Goal: Complete application form: Complete application form

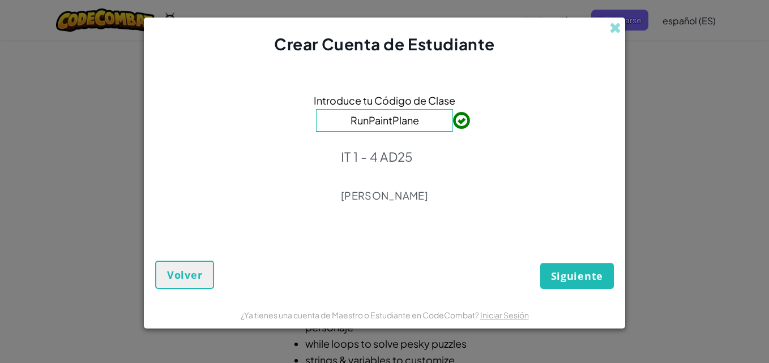
click at [570, 270] on span "Siguiente" at bounding box center [577, 276] width 52 height 14
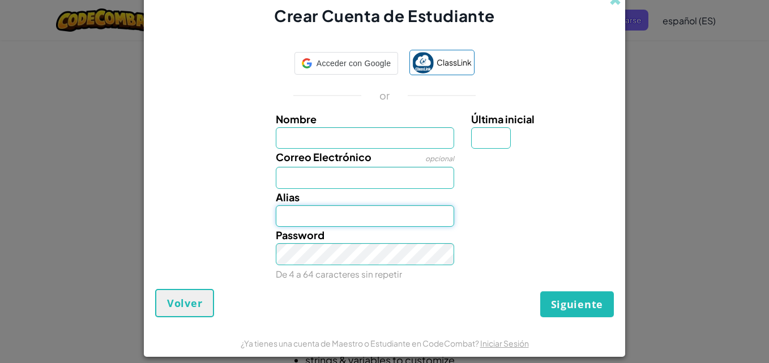
type input "[EMAIL_ADDRESS][DOMAIN_NAME]"
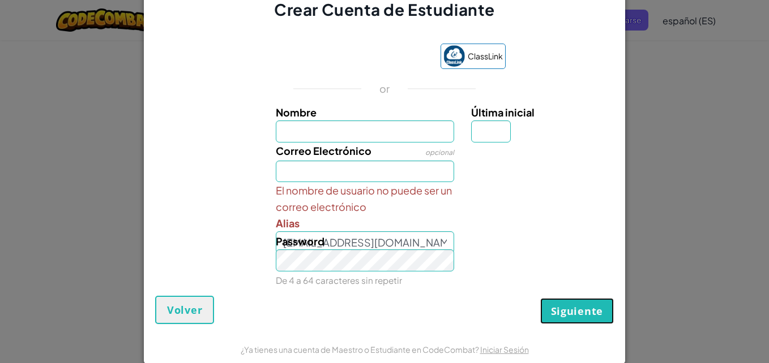
click at [556, 316] on span "Siguiente" at bounding box center [577, 312] width 52 height 14
click at [383, 129] on input "Nombre" at bounding box center [365, 132] width 179 height 22
type input "[PERSON_NAME]"
type input "Y"
type input "[EMAIL_ADDRESS][DOMAIN_NAME]"
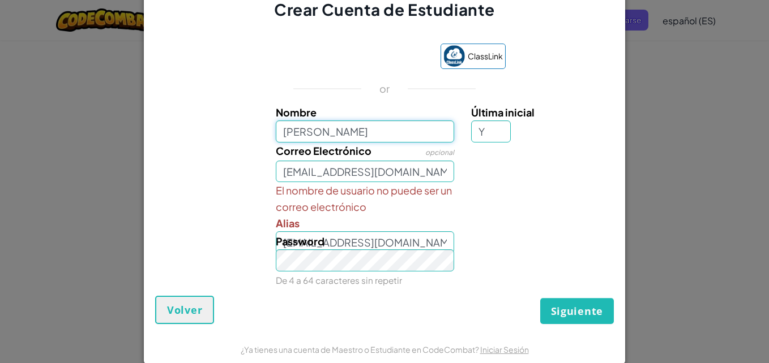
type input "[PERSON_NAME]"
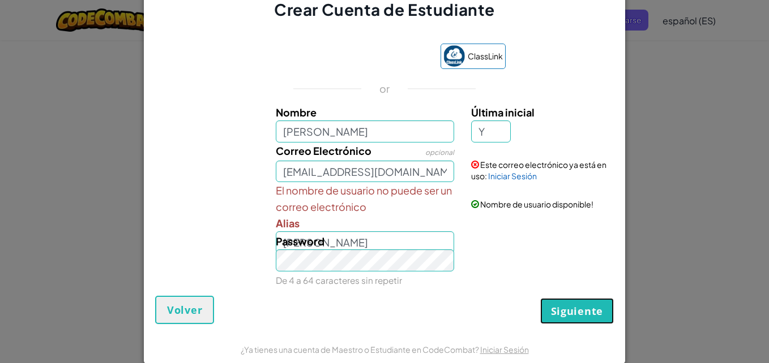
click at [582, 315] on span "Siguiente" at bounding box center [577, 312] width 52 height 14
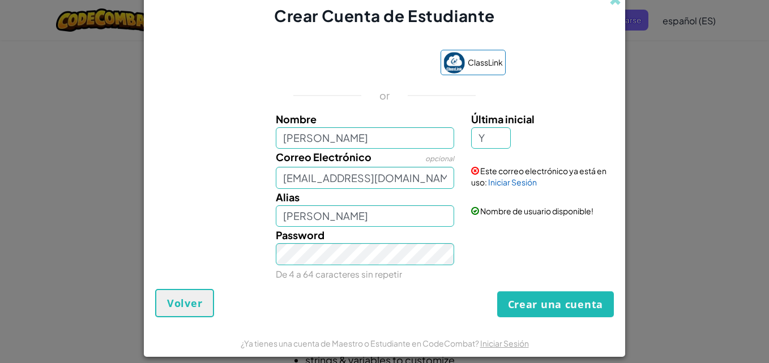
click at [499, 189] on div "Nombre de usuario disponible!" at bounding box center [540, 203] width 157 height 28
click at [504, 183] on link "Iniciar Sesión" at bounding box center [512, 182] width 49 height 10
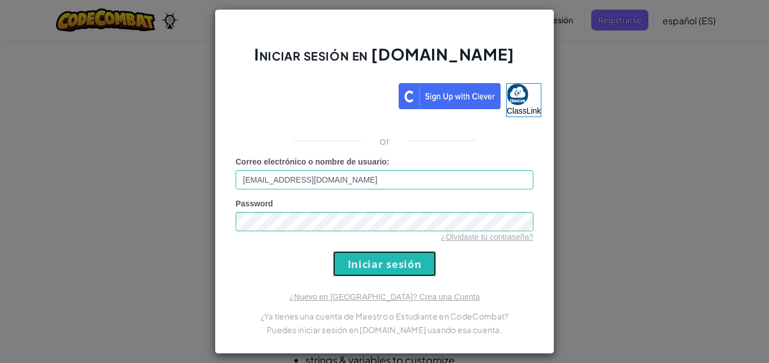
click at [385, 259] on input "Iniciar sesión" at bounding box center [384, 263] width 103 height 25
click at [382, 259] on input "Iniciar sesión" at bounding box center [384, 263] width 103 height 25
